Goal: Check status: Check status

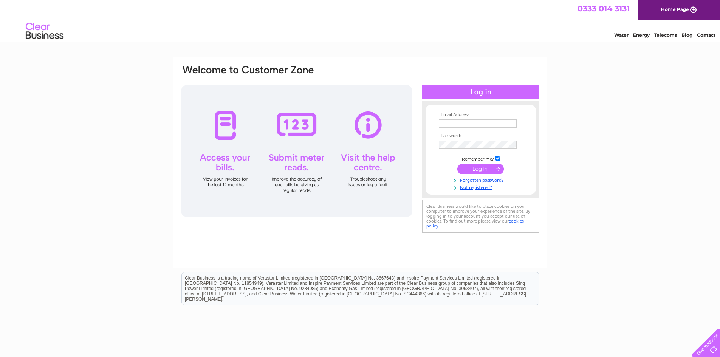
click at [458, 125] on input "text" at bounding box center [478, 123] width 78 height 8
type input "alastair@scotiadg.co.uk"
click at [482, 171] on input "submit" at bounding box center [480, 169] width 46 height 11
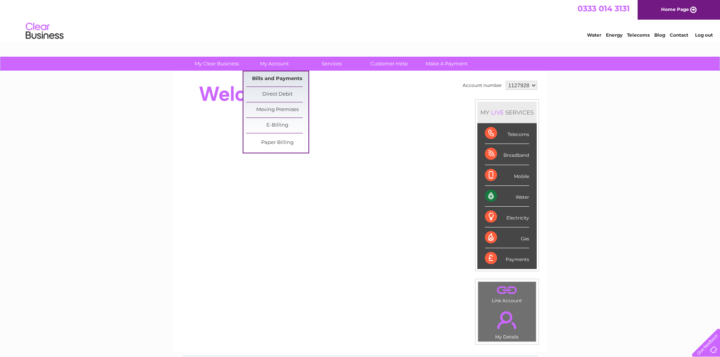
click at [266, 76] on link "Bills and Payments" at bounding box center [277, 78] width 62 height 15
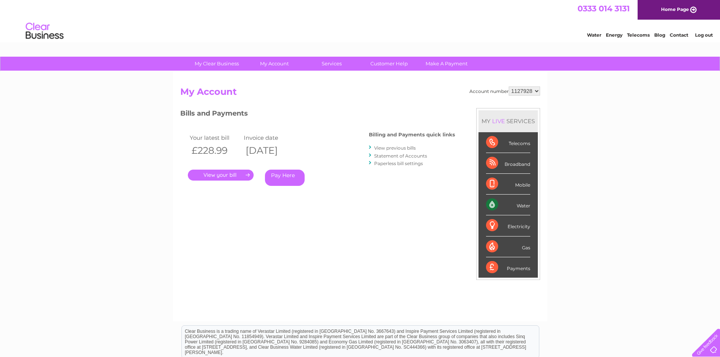
click at [226, 172] on link "." at bounding box center [221, 175] width 66 height 11
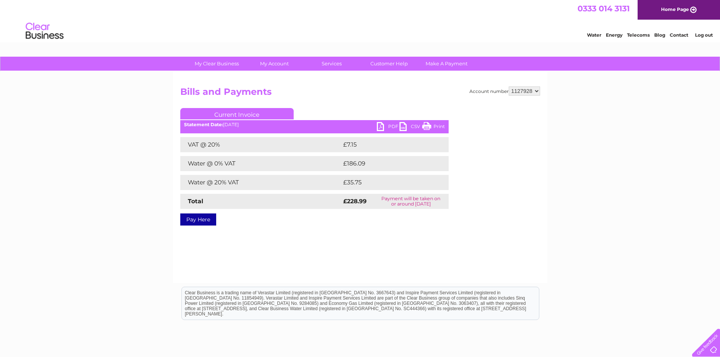
click at [387, 127] on link "PDF" at bounding box center [388, 127] width 23 height 11
click at [719, 33] on div "Water Energy Telecoms Blog Contact Log out" at bounding box center [646, 31] width 148 height 15
click at [705, 34] on link "Log out" at bounding box center [704, 35] width 18 height 6
